Goal: Information Seeking & Learning: Find specific fact

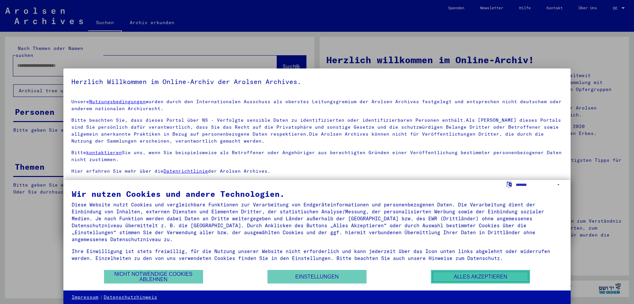
click at [482, 274] on button "Alles akzeptieren" at bounding box center [480, 277] width 99 height 14
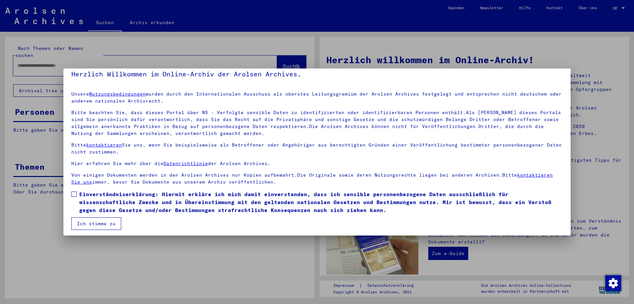
scroll to position [10, 0]
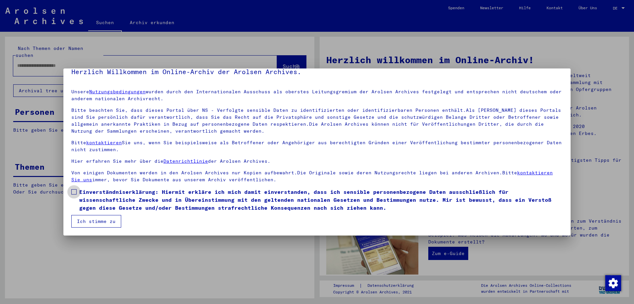
click at [72, 191] on span at bounding box center [73, 191] width 5 height 5
click at [106, 218] on button "Ich stimme zu" at bounding box center [96, 221] width 50 height 13
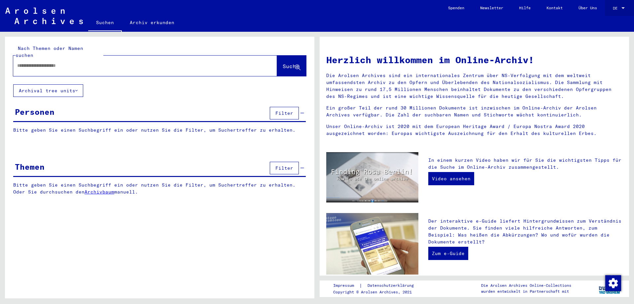
click at [623, 7] on div at bounding box center [623, 8] width 3 height 2
click at [605, 10] on span "English" at bounding box center [606, 11] width 16 height 5
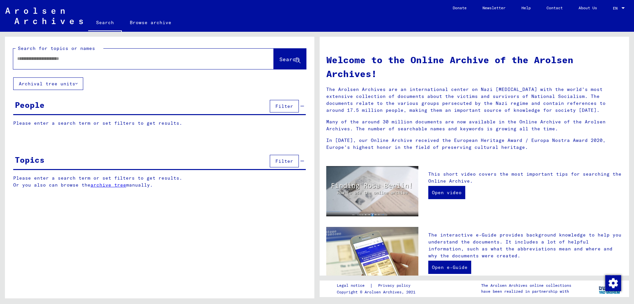
click at [84, 107] on div "People Filter" at bounding box center [159, 106] width 293 height 17
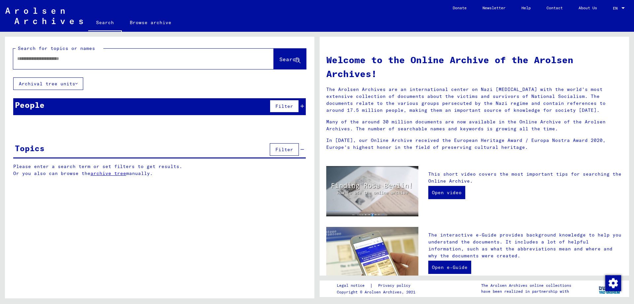
click at [90, 106] on div "People Filter" at bounding box center [159, 106] width 293 height 17
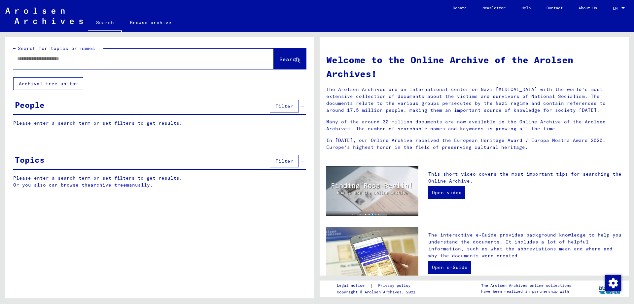
click at [116, 55] on input "text" at bounding box center [135, 58] width 237 height 7
type input "******"
click at [292, 58] on span "Search" at bounding box center [289, 59] width 20 height 7
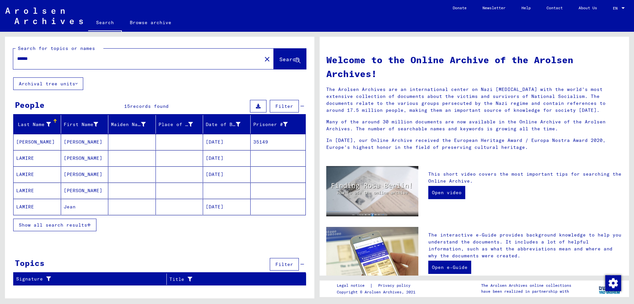
click at [84, 225] on span "Show all search results" at bounding box center [53, 225] width 68 height 6
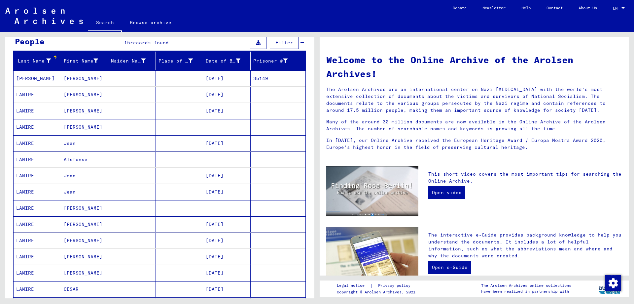
scroll to position [66, 0]
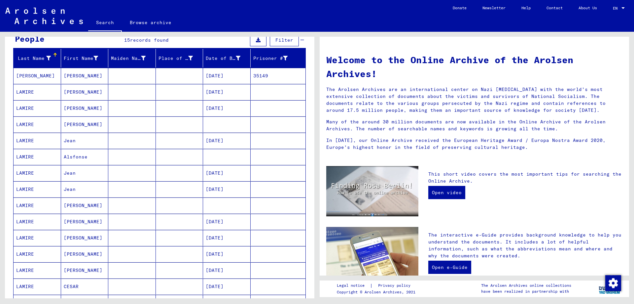
click at [23, 268] on mat-cell "LAMIRE" at bounding box center [38, 270] width 48 height 16
